Goal: Communication & Community: Answer question/provide support

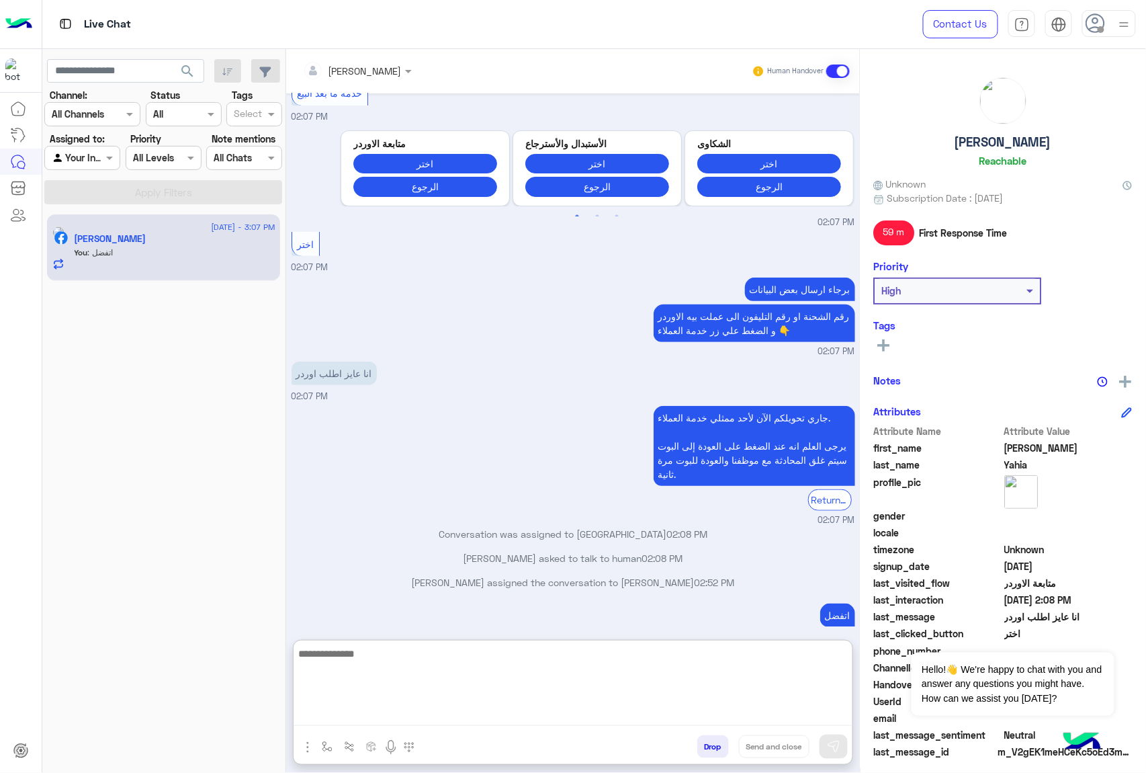
scroll to position [1884, 0]
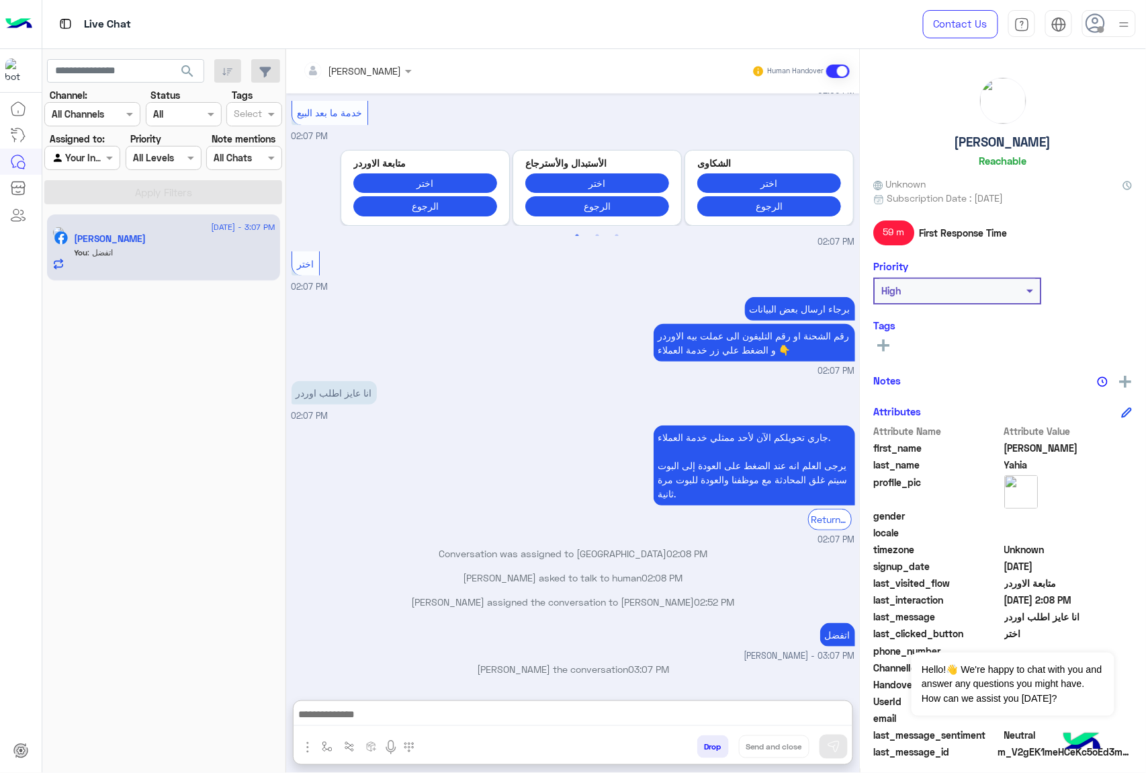
click at [1105, 26] on use at bounding box center [1095, 22] width 19 height 19
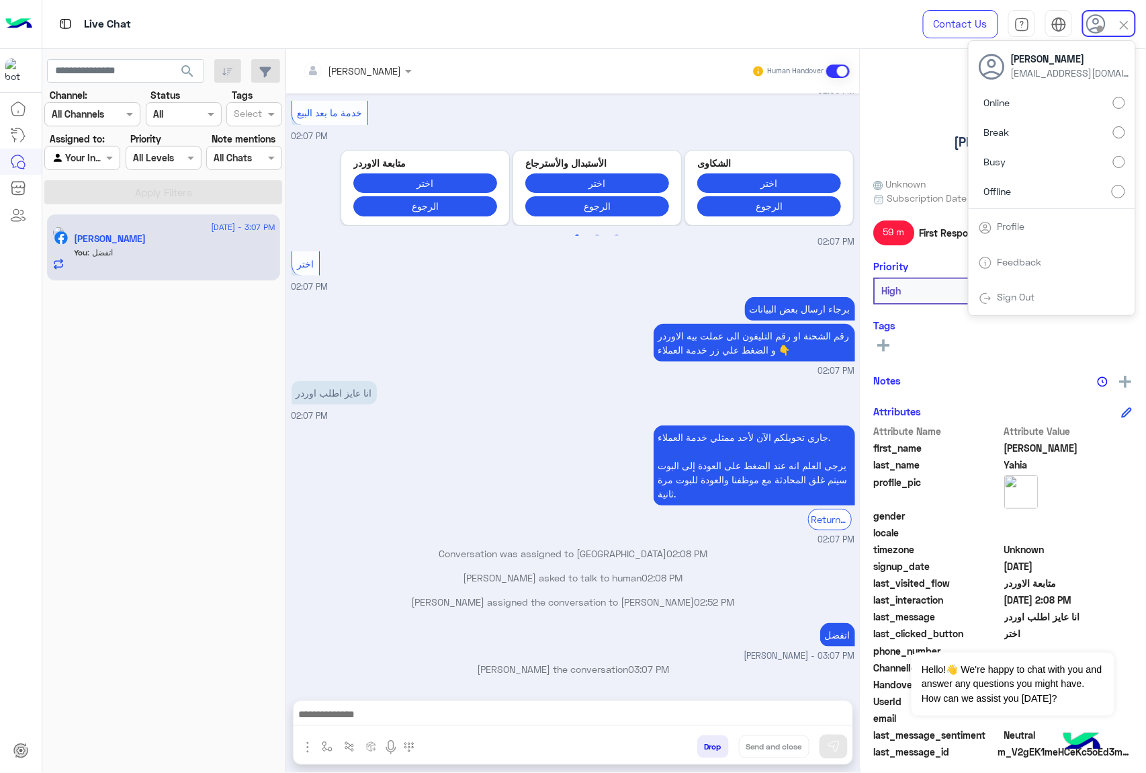
scroll to position [1823, 0]
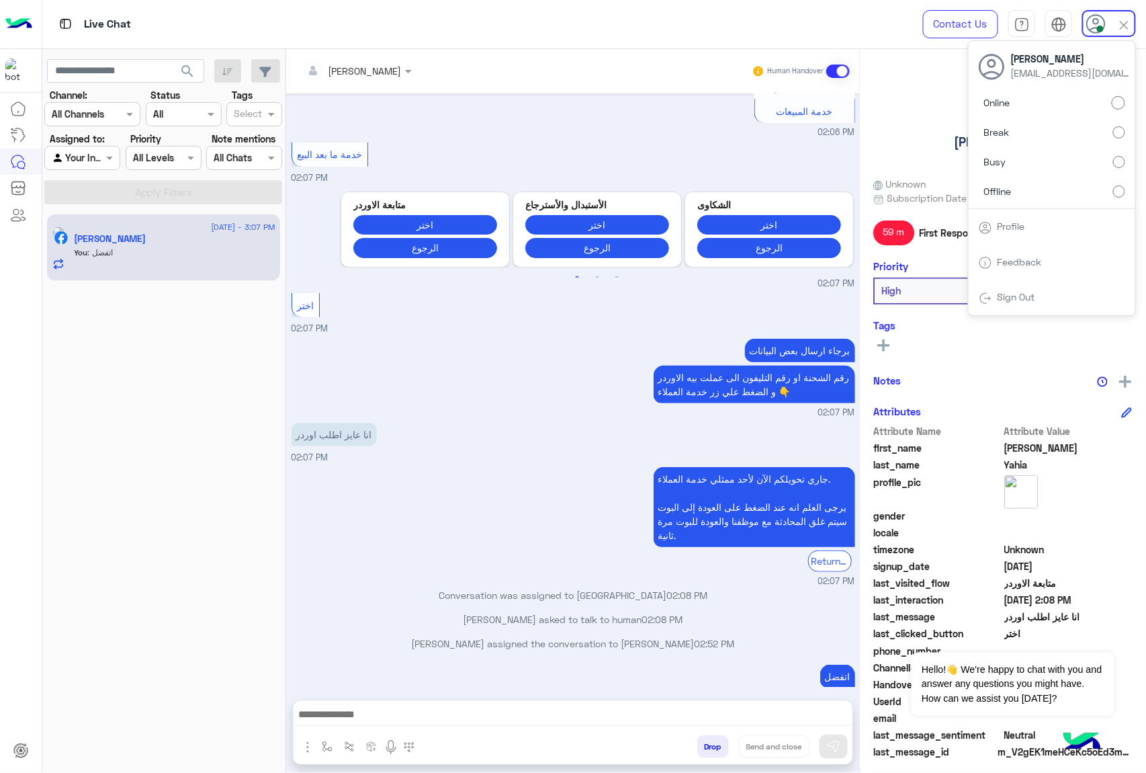
click at [457, 361] on div "برجاء ارسال بعض البيانات رقم الشحنة او رقم التليفون الى عملت بيه الاوردر و الضغ…" at bounding box center [574, 377] width 564 height 84
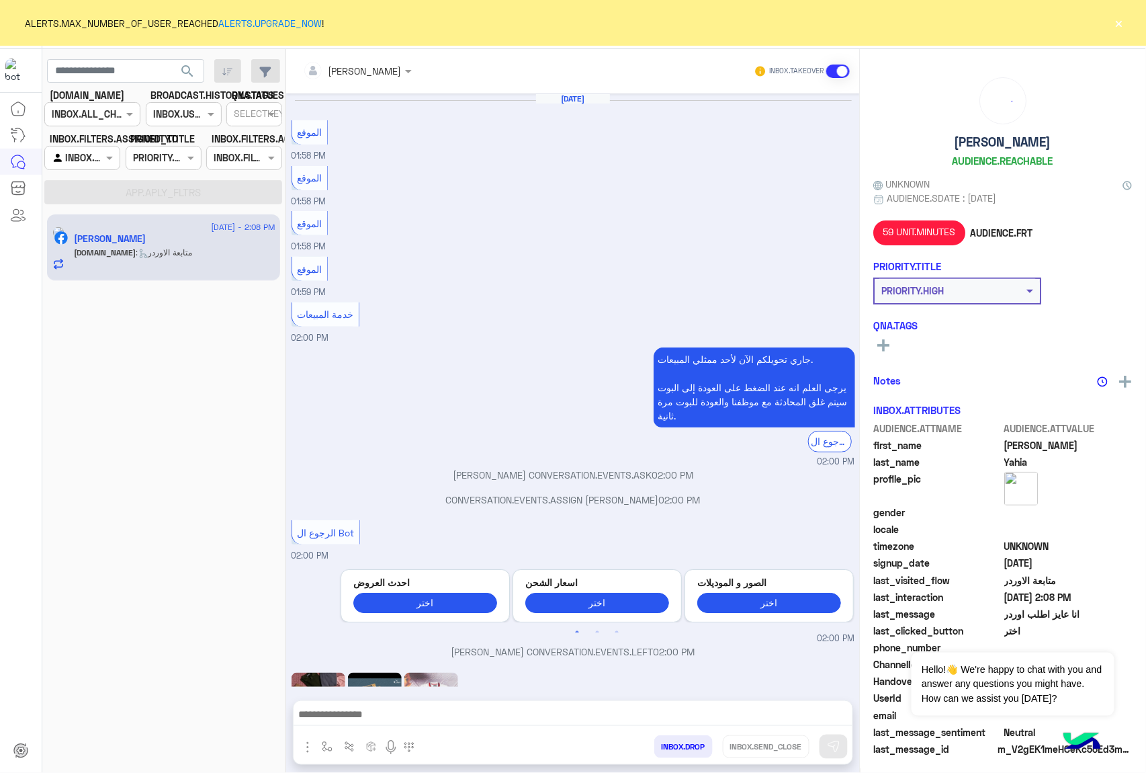
scroll to position [1756, 0]
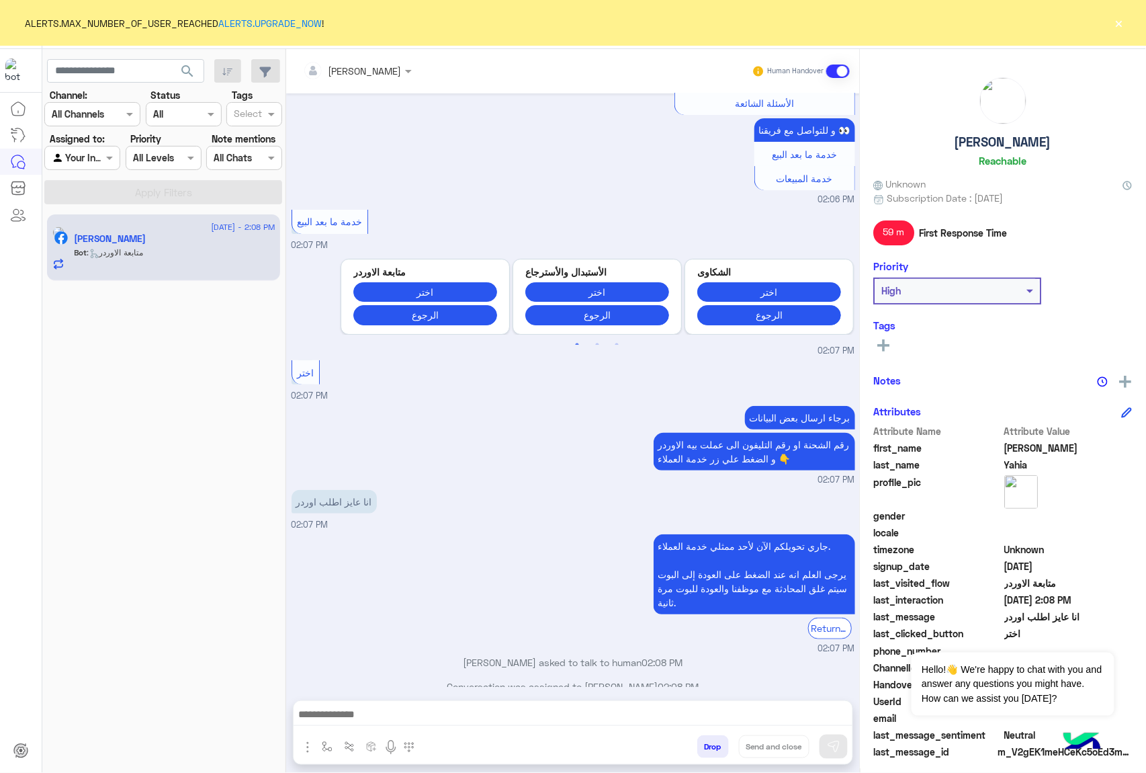
drag, startPoint x: 1118, startPoint y: 15, endPoint x: 1084, endPoint y: 39, distance: 41.4
click at [1118, 16] on button "×" at bounding box center [1119, 22] width 13 height 13
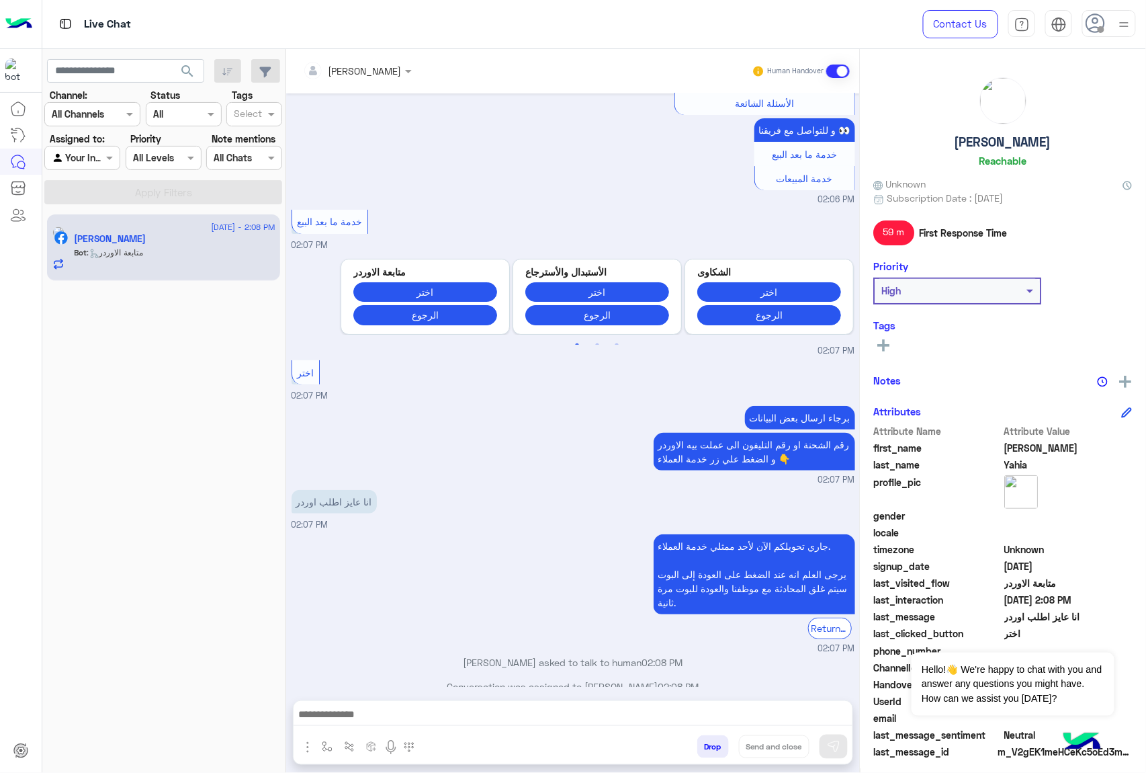
click at [1098, 30] on span at bounding box center [1101, 29] width 7 height 7
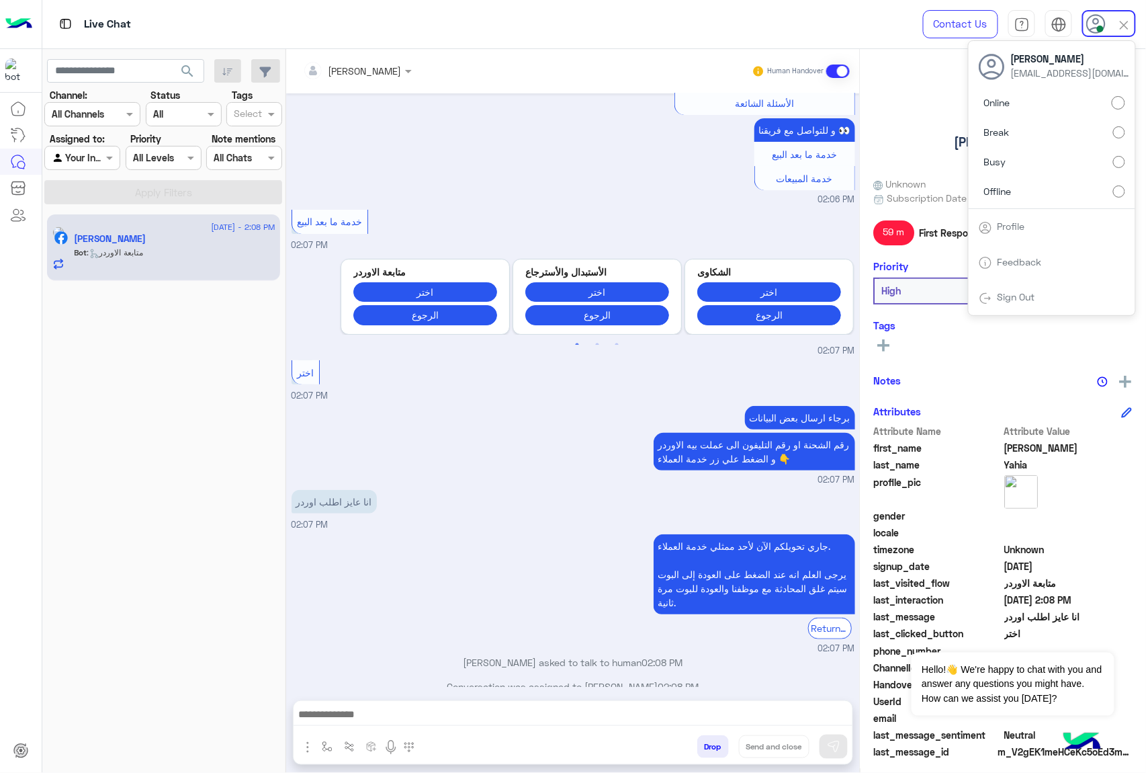
click at [470, 486] on div "انا عايز اطلب اوردر 02:07 PM" at bounding box center [574, 508] width 564 height 45
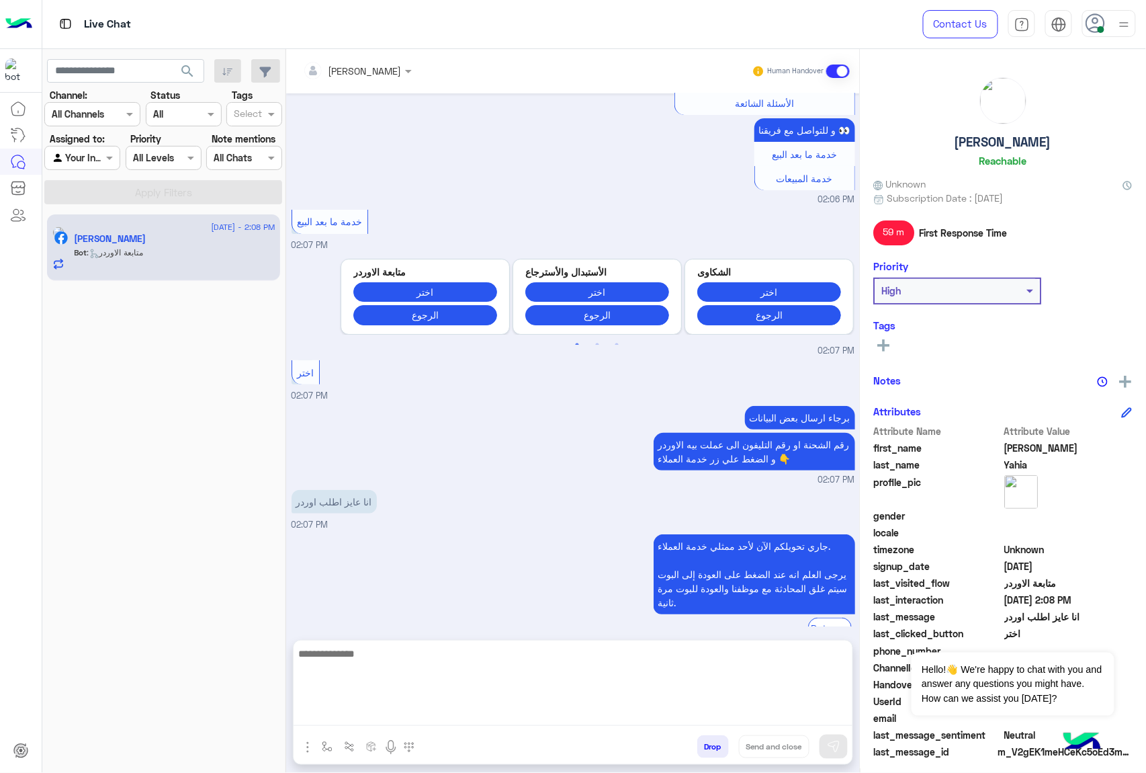
click at [404, 715] on textarea at bounding box center [573, 685] width 559 height 81
type textarea "*"
type textarea "**********"
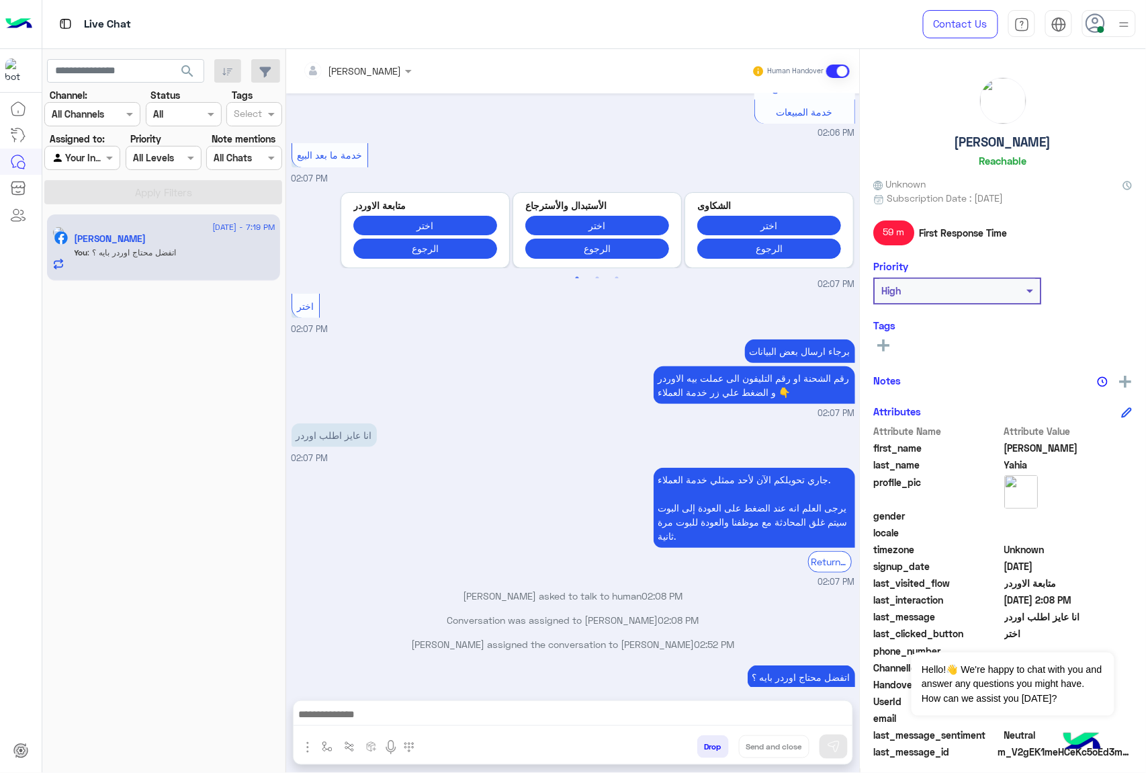
scroll to position [1799, 0]
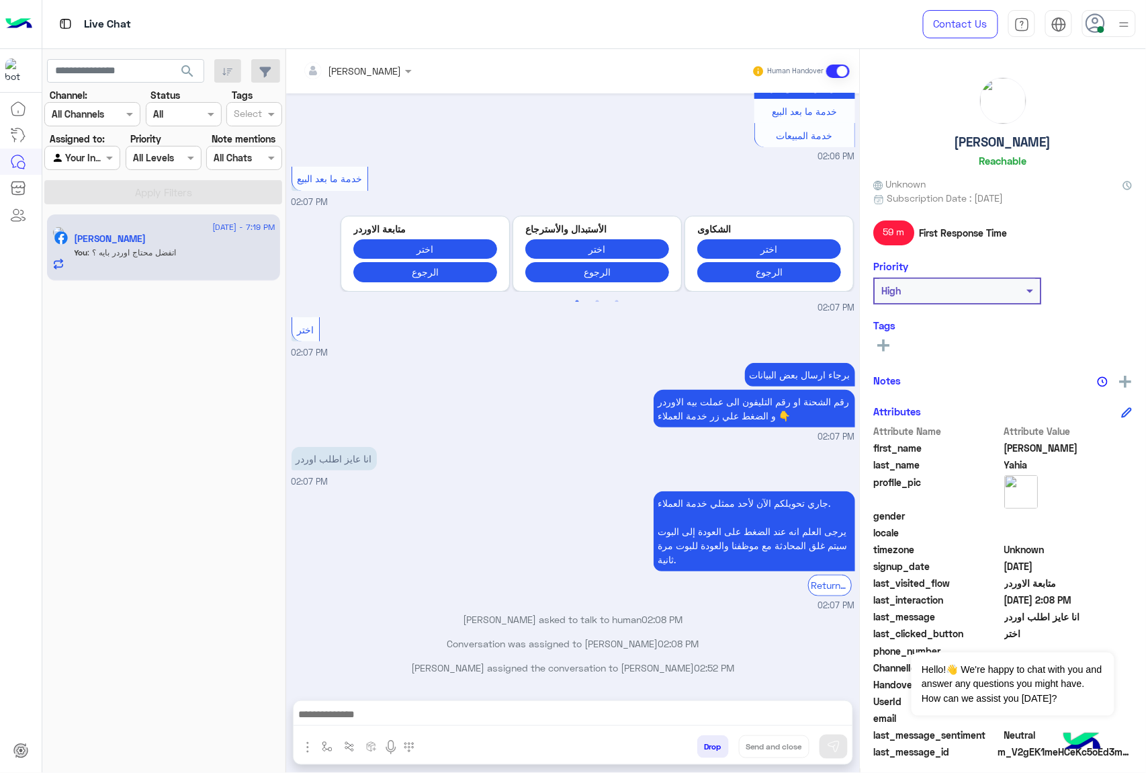
drag, startPoint x: 648, startPoint y: 748, endPoint x: 583, endPoint y: 398, distance: 355.3
click at [583, 431] on small "02:07 PM" at bounding box center [574, 437] width 564 height 13
